Goal: Task Accomplishment & Management: Manage account settings

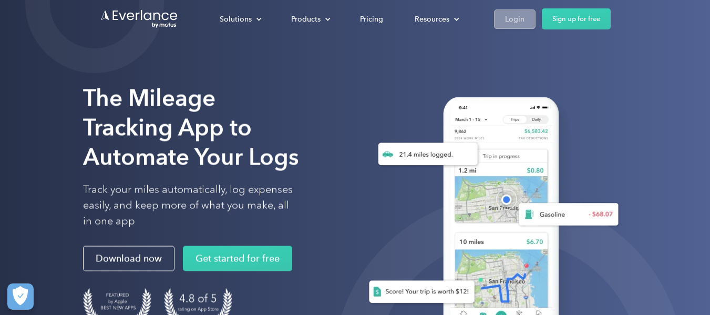
click at [510, 20] on div "Login" at bounding box center [514, 19] width 19 height 13
